Goal: Information Seeking & Learning: Learn about a topic

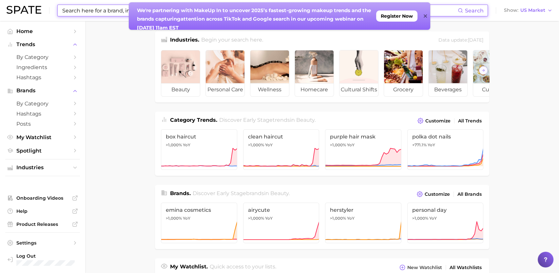
click at [75, 11] on input at bounding box center [260, 10] width 396 height 11
type input "persimmon"
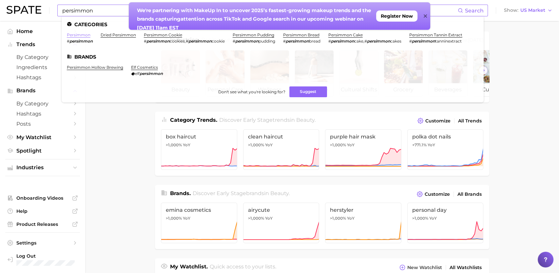
click at [77, 35] on link "persimmon" at bounding box center [79, 34] width 24 height 5
